Goal: Information Seeking & Learning: Understand process/instructions

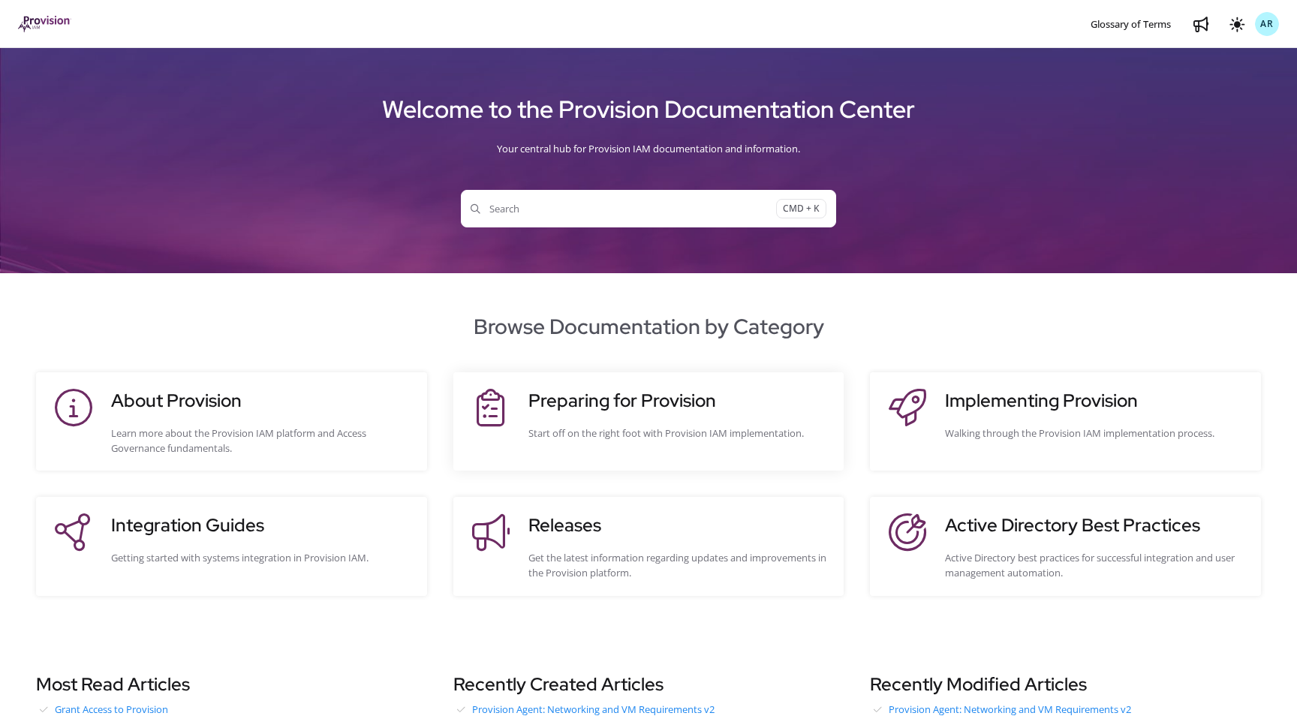
click at [618, 415] on div "Preparing for Provision Start off on the right foot with Provision IAM implemen…" at bounding box center [679, 421] width 301 height 68
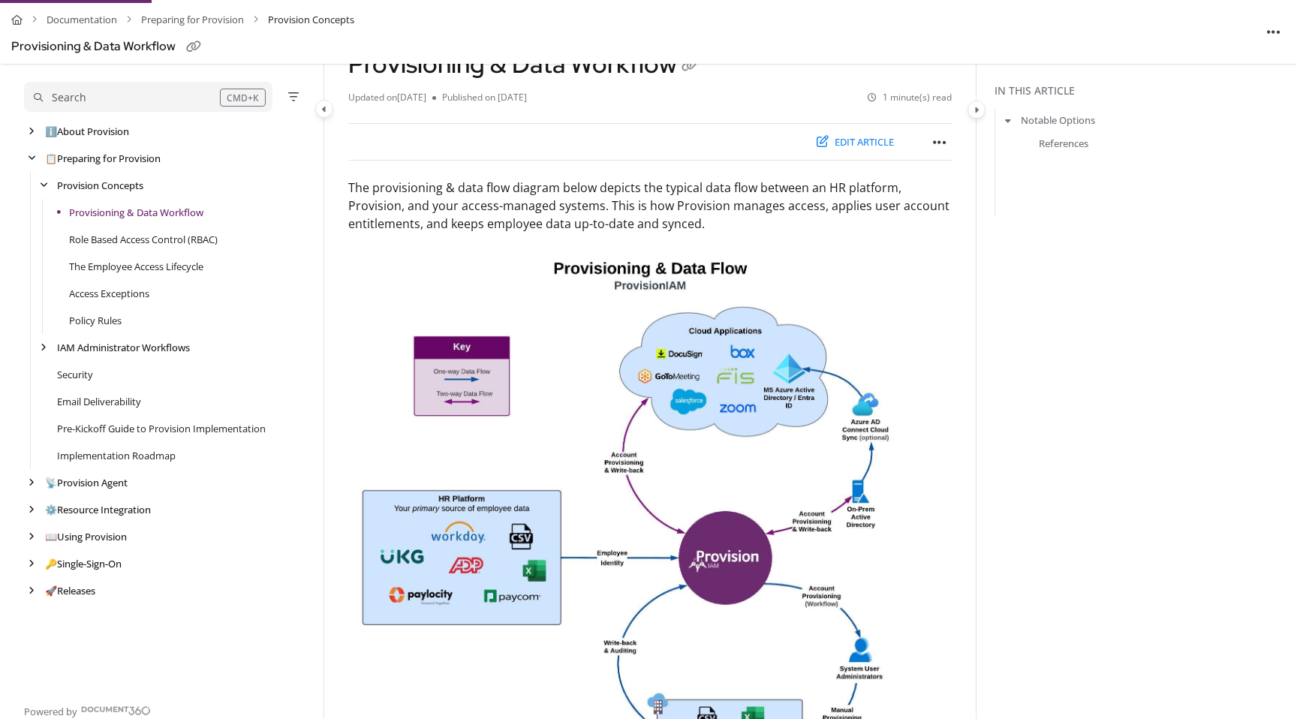
scroll to position [101, 0]
click at [128, 240] on link "Role Based Access Control (RBAC)" at bounding box center [143, 239] width 149 height 15
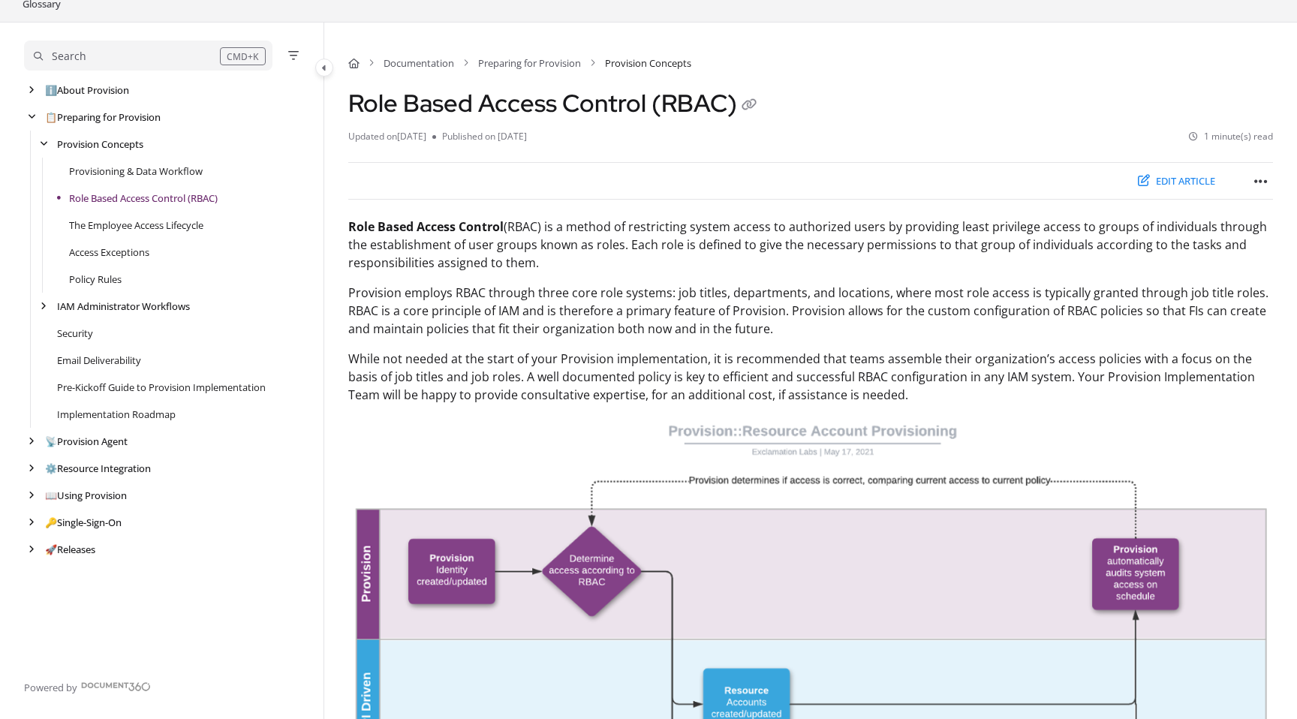
scroll to position [101, 0]
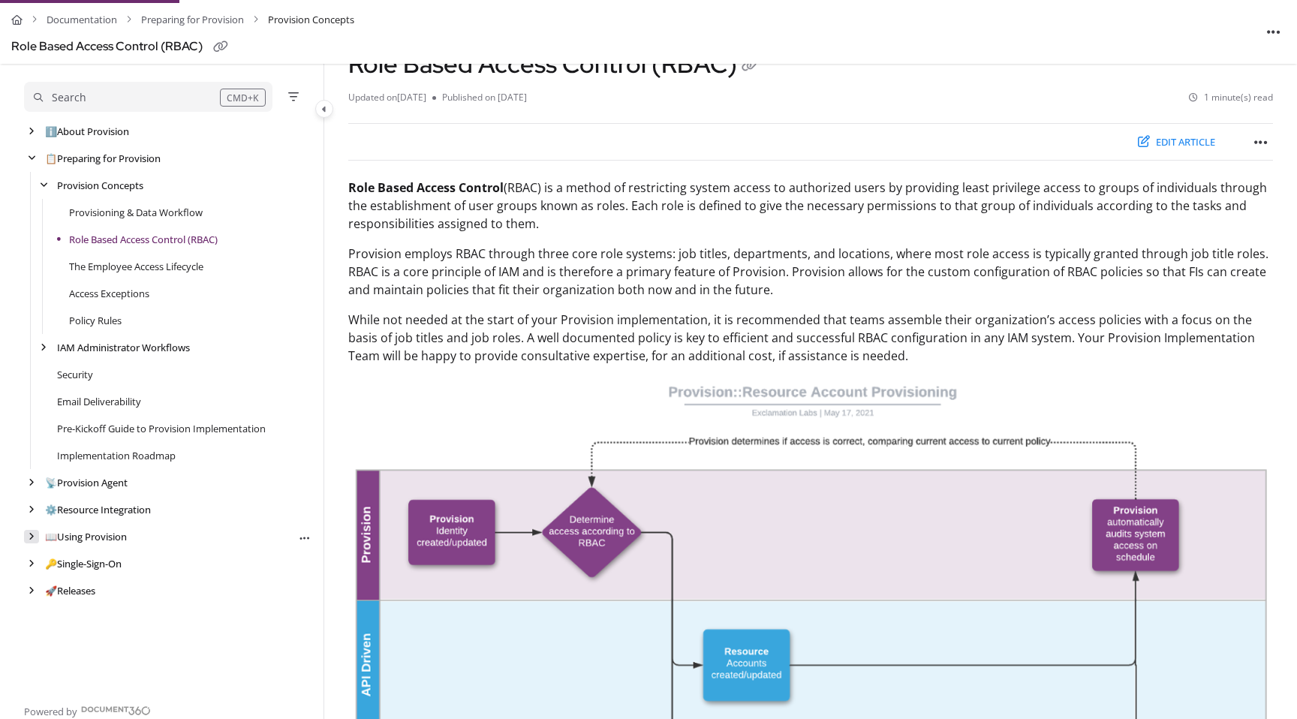
click at [32, 534] on icon "arrow" at bounding box center [32, 536] width 6 height 9
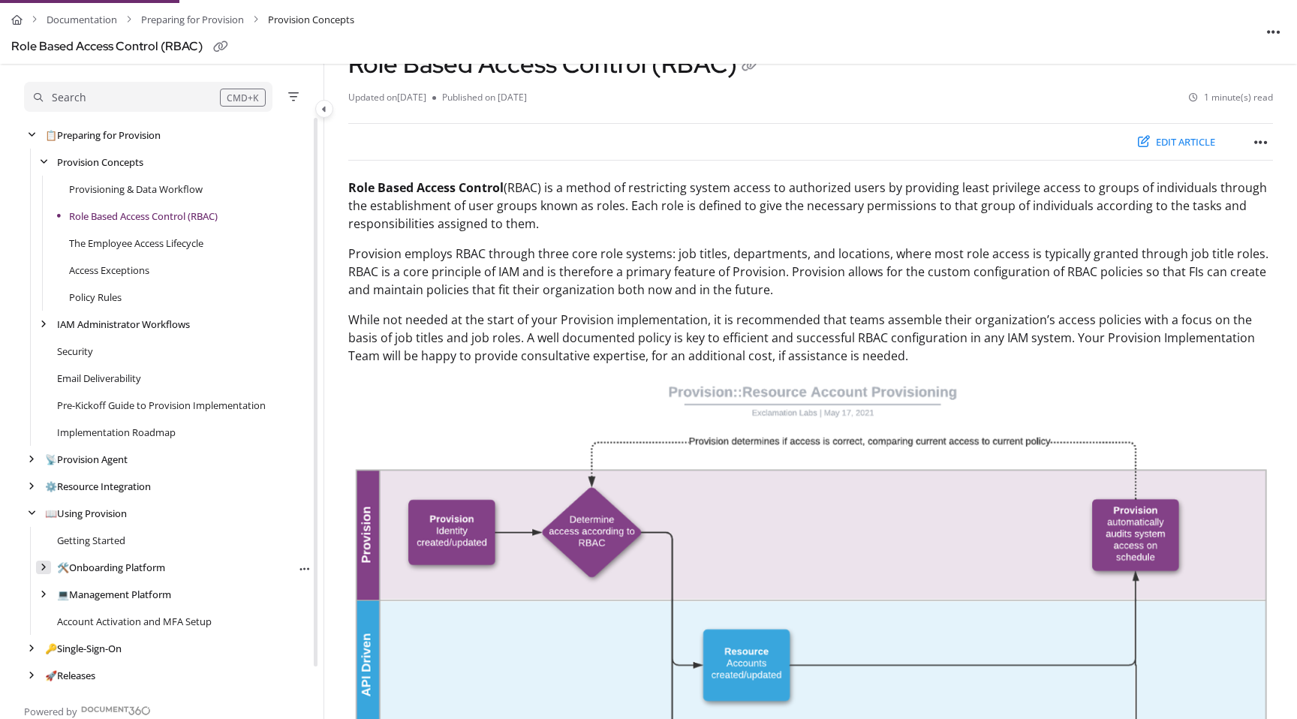
click at [43, 565] on icon "arrow" at bounding box center [44, 567] width 6 height 9
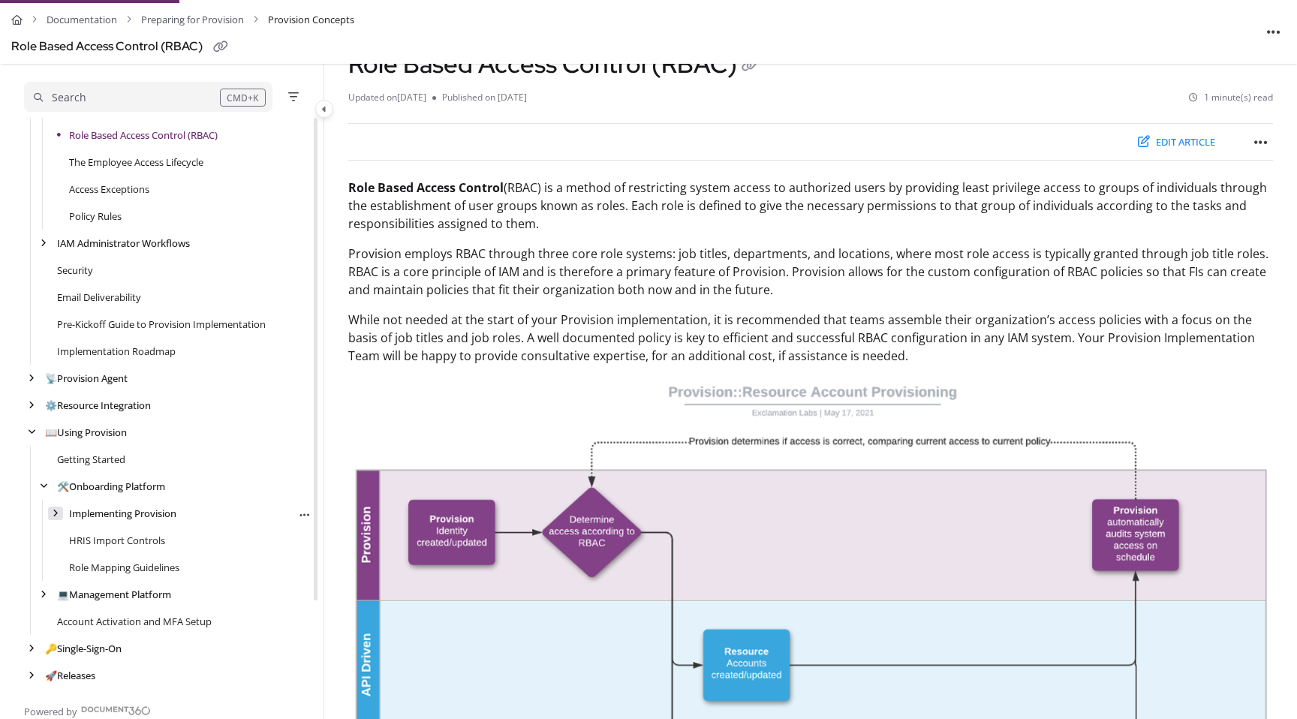
click at [60, 514] on div "arrow" at bounding box center [55, 514] width 15 height 14
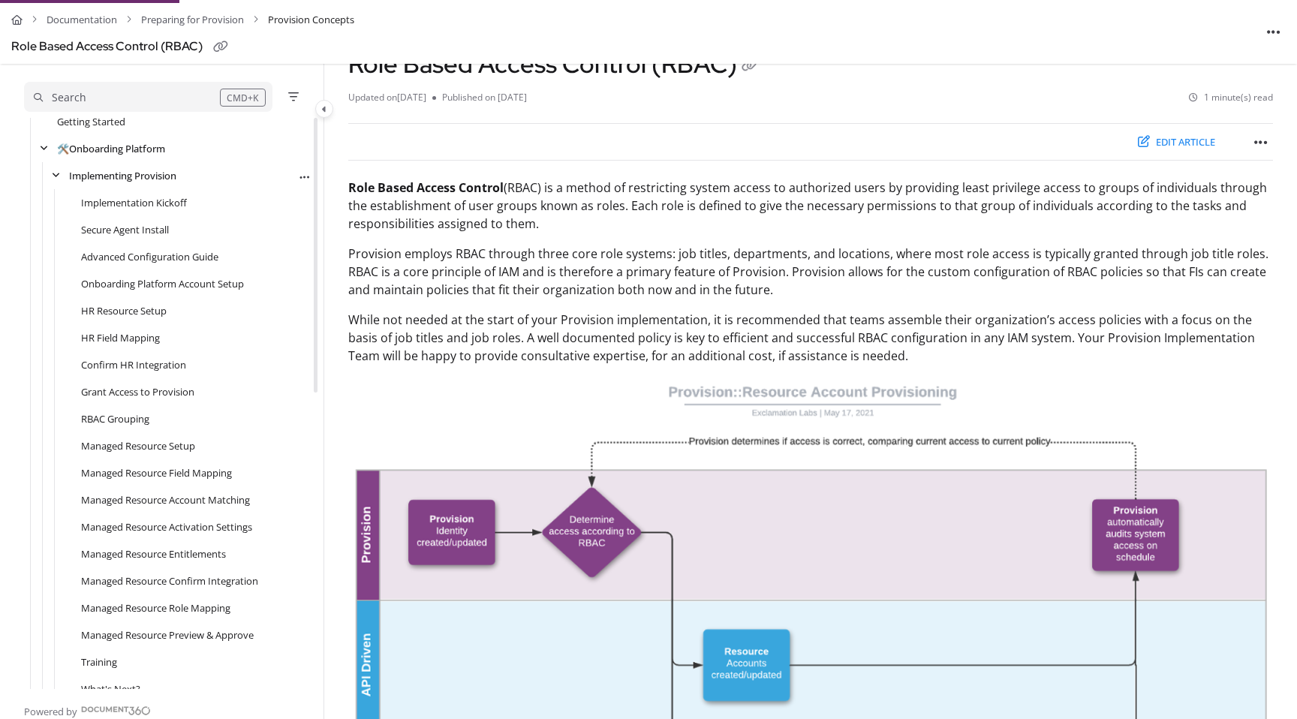
scroll to position [452, 0]
click at [118, 294] on link "HR Resource Setup" at bounding box center [124, 301] width 86 height 15
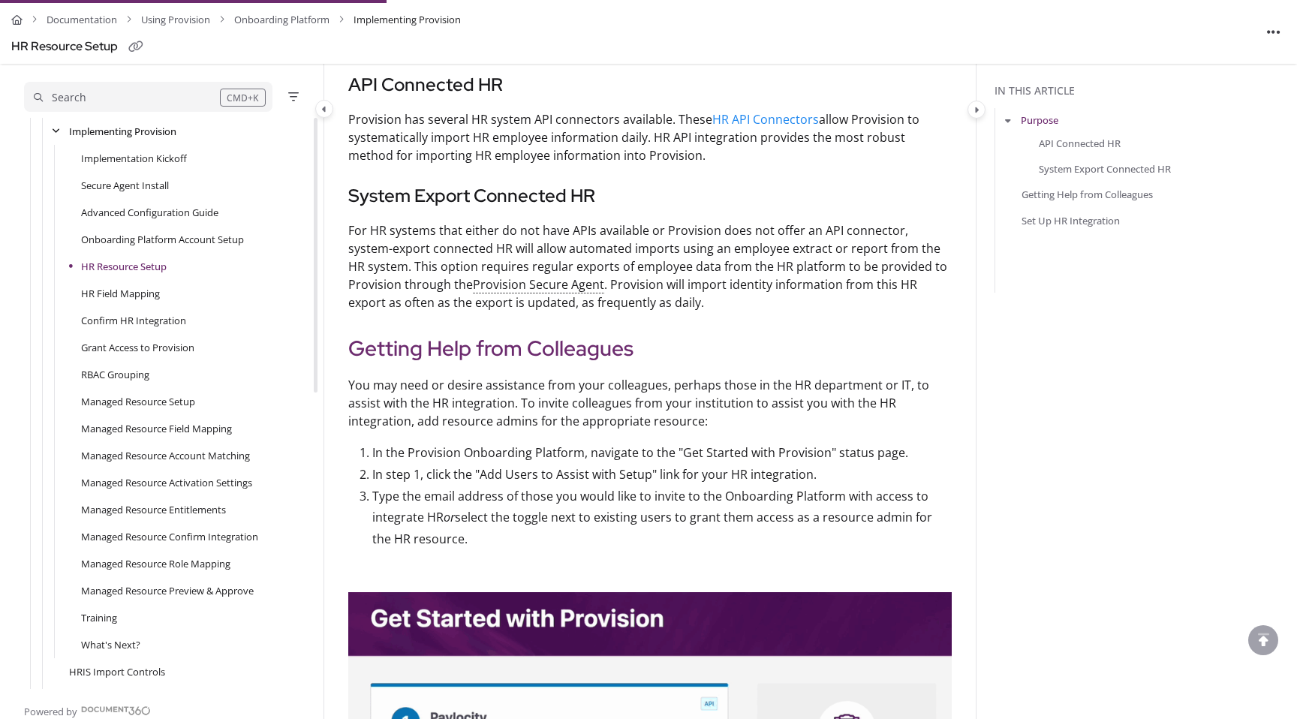
scroll to position [823, 0]
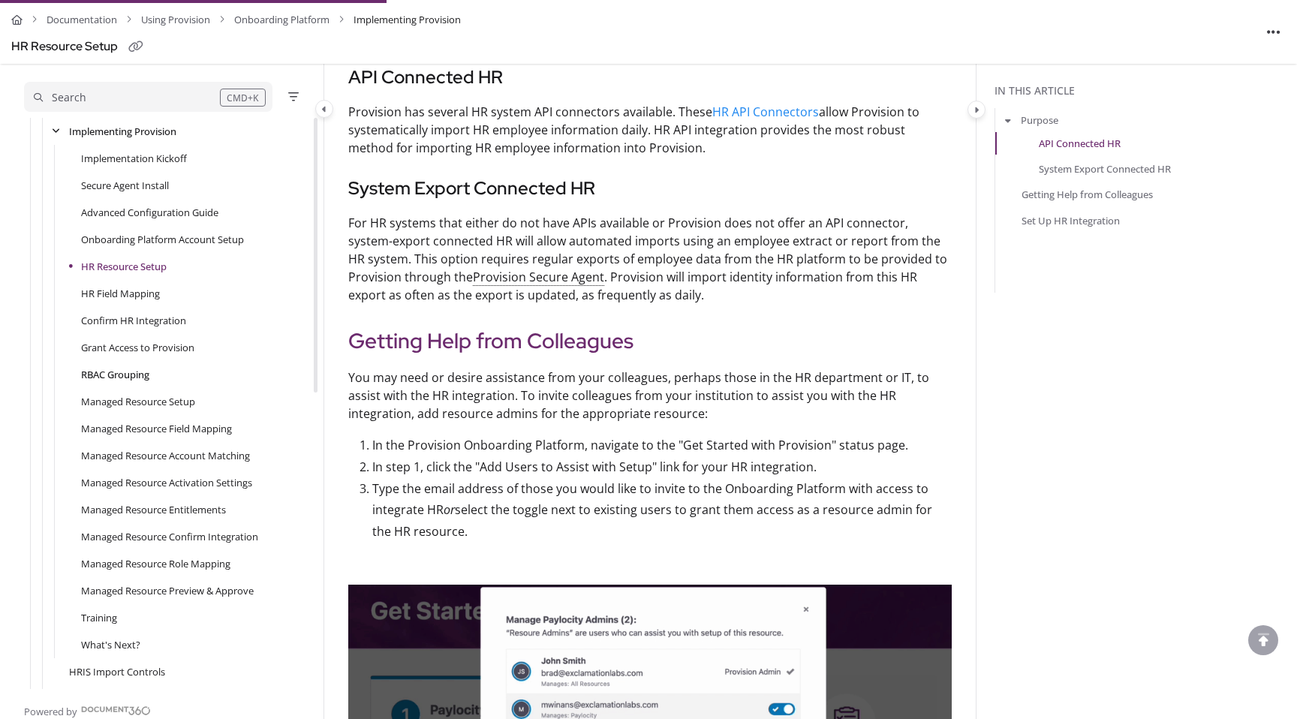
click at [122, 375] on link "RBAC Grouping" at bounding box center [115, 374] width 68 height 15
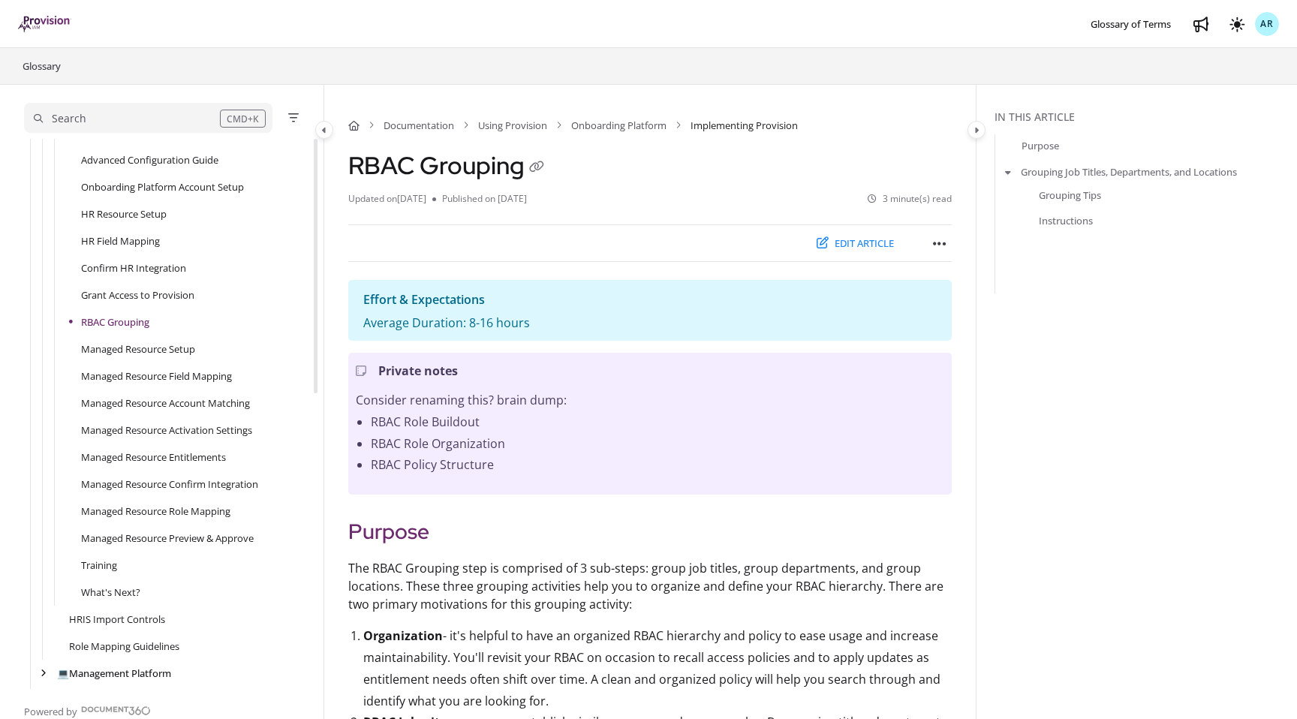
scroll to position [566, 0]
click at [105, 236] on link "HR Field Mapping" at bounding box center [120, 234] width 79 height 15
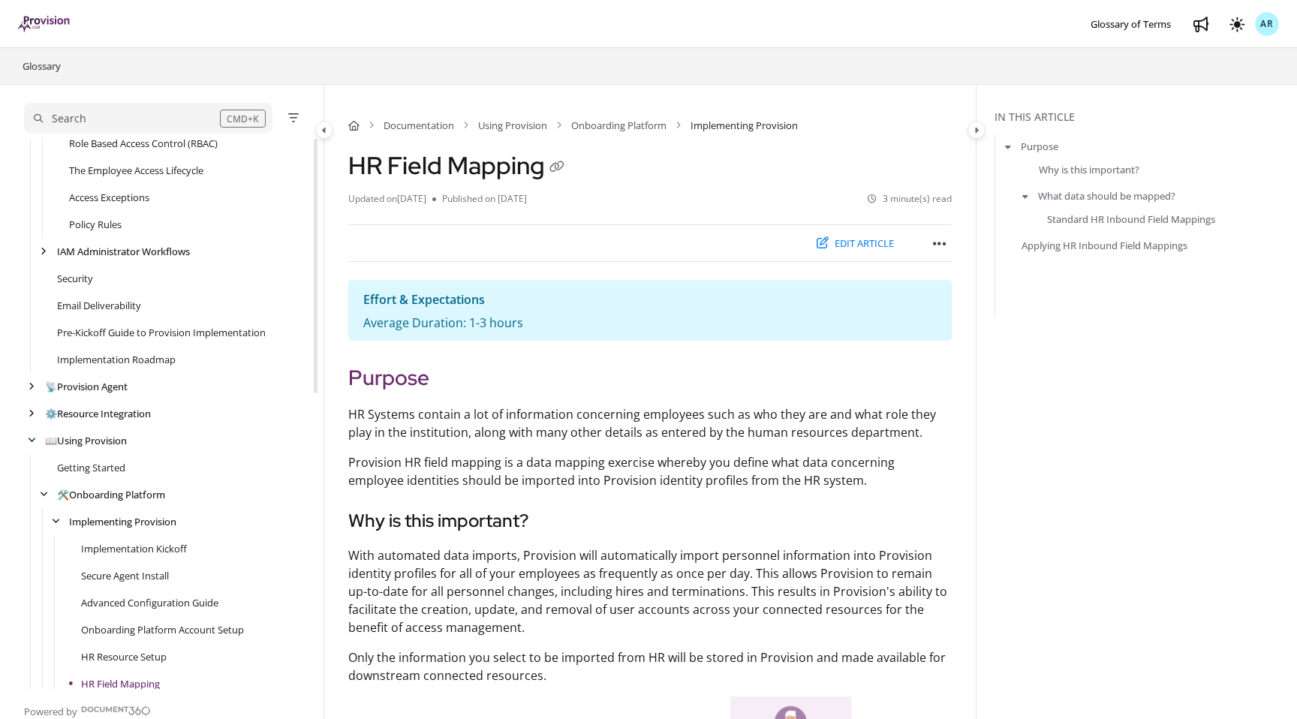
scroll to position [116, 0]
click at [30, 413] on icon "arrow" at bounding box center [32, 414] width 6 height 9
click at [47, 493] on div "arrow" at bounding box center [43, 496] width 15 height 14
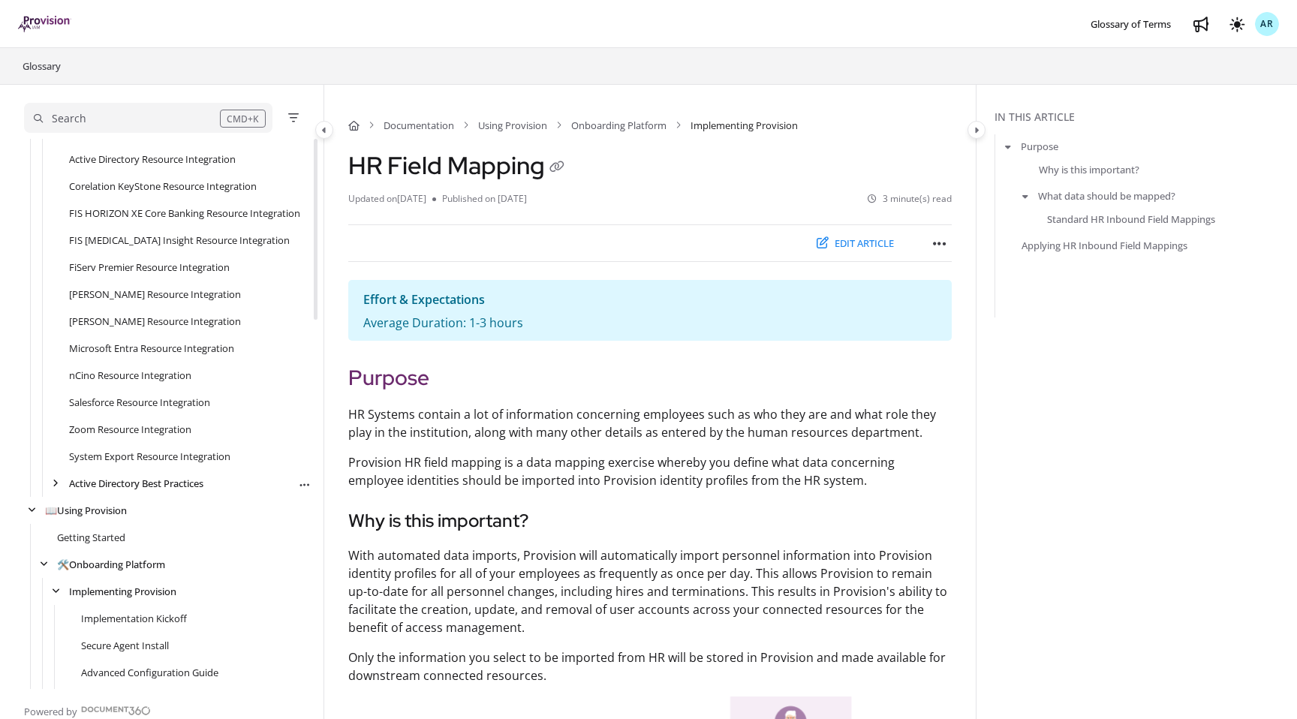
scroll to position [535, 0]
click at [53, 485] on icon "arrow" at bounding box center [56, 482] width 6 height 9
click at [131, 502] on link "Data Hygiene: HRIS to AD" at bounding box center [137, 509] width 113 height 15
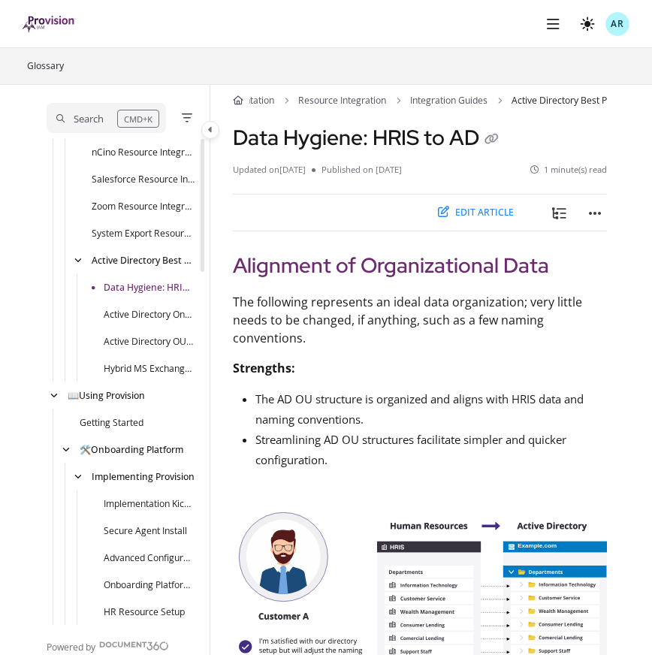
scroll to position [0, 95]
